Goal: Check status: Check status

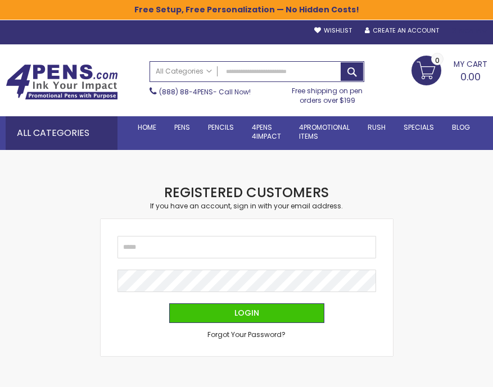
click at [470, 28] on div "Sign In" at bounding box center [468, 31] width 37 height 8
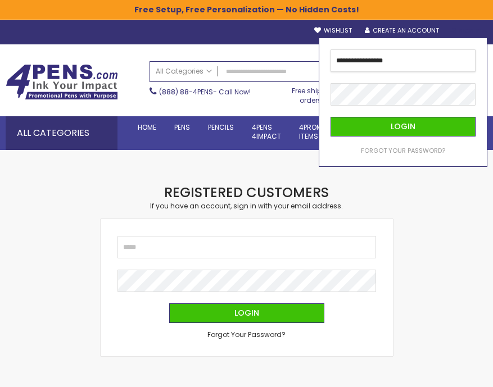
type input "**********"
click at [331, 117] on button "Login" at bounding box center [403, 127] width 145 height 20
